Goal: Navigation & Orientation: Find specific page/section

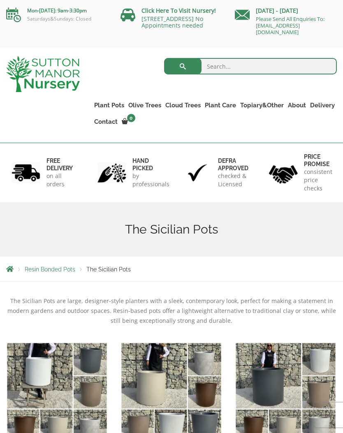
click at [0, 0] on link "Fibre Clay Pots" at bounding box center [0, 0] width 0 height 0
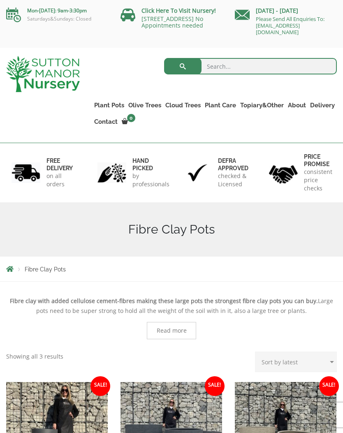
click at [0, 0] on link "Wabi-Sabi" at bounding box center [0, 0] width 0 height 0
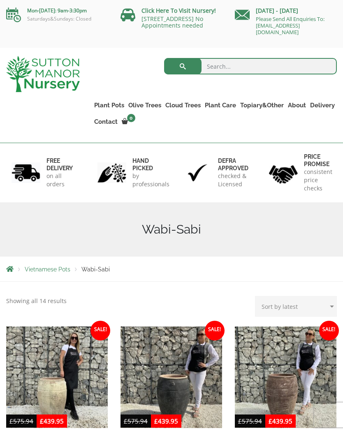
click at [23, 106] on div "Search for: Plant Pots Resin Bonded Pots The Amalfi Pots The Milan Pots The Cap…" at bounding box center [171, 95] width 343 height 95
click at [0, 0] on link "The Atlantis Pots" at bounding box center [0, 0] width 0 height 0
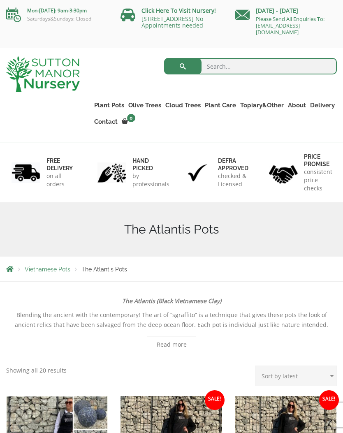
click at [0, 0] on link "The Old Stone Pots" at bounding box center [0, 0] width 0 height 0
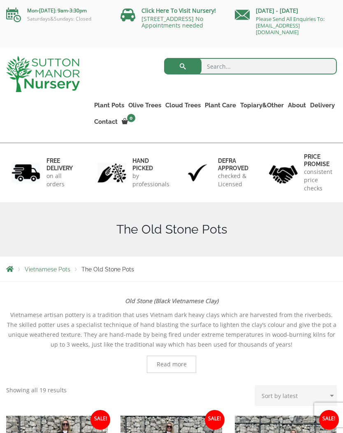
click at [0, 0] on link "Wabi-Sabi" at bounding box center [0, 0] width 0 height 0
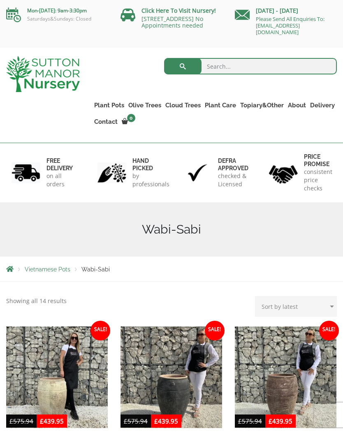
click at [0, 0] on link "Vietnamese Terracotta" at bounding box center [0, 0] width 0 height 0
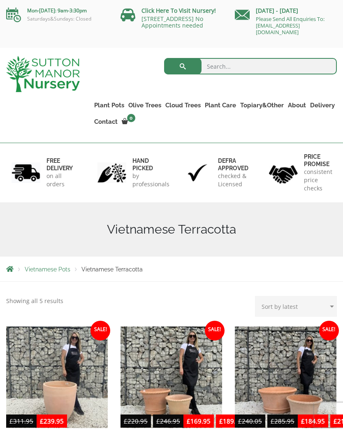
click at [0, 0] on link "Fibre Clay Pots" at bounding box center [0, 0] width 0 height 0
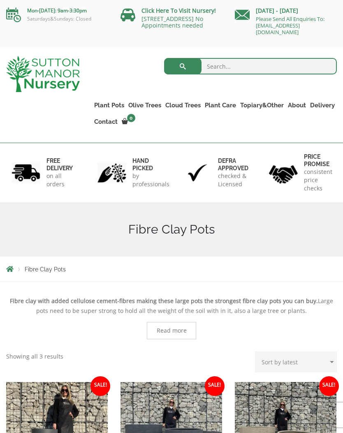
click at [0, 0] on link "Fibre Clay Pots" at bounding box center [0, 0] width 0 height 0
click at [0, 0] on link "Glazed Pots" at bounding box center [0, 0] width 0 height 0
